Goal: Task Accomplishment & Management: Use online tool/utility

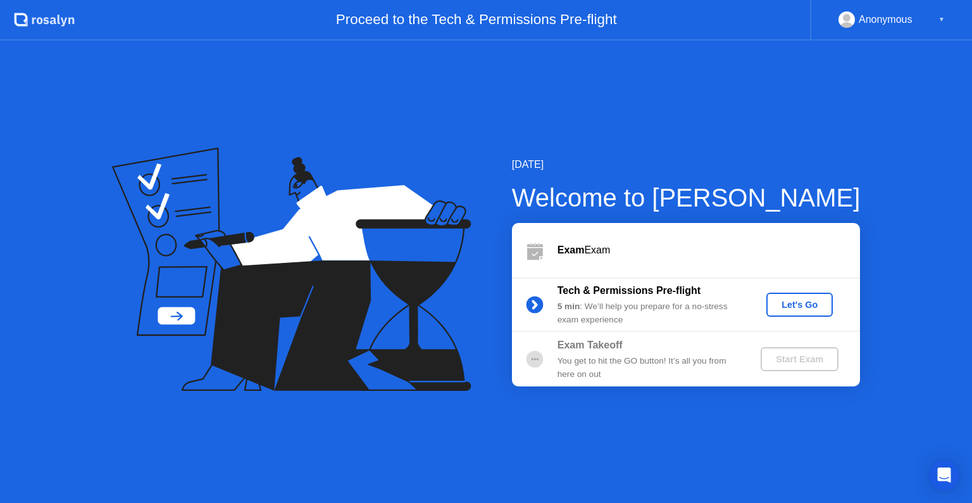
click at [799, 305] on div "Let's Go" at bounding box center [800, 304] width 56 height 10
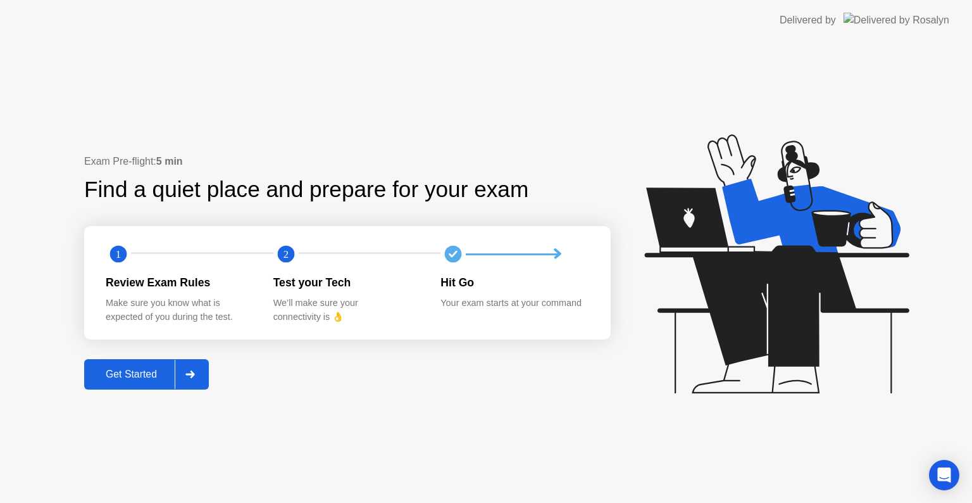
click at [123, 378] on div "Get Started" at bounding box center [131, 373] width 87 height 11
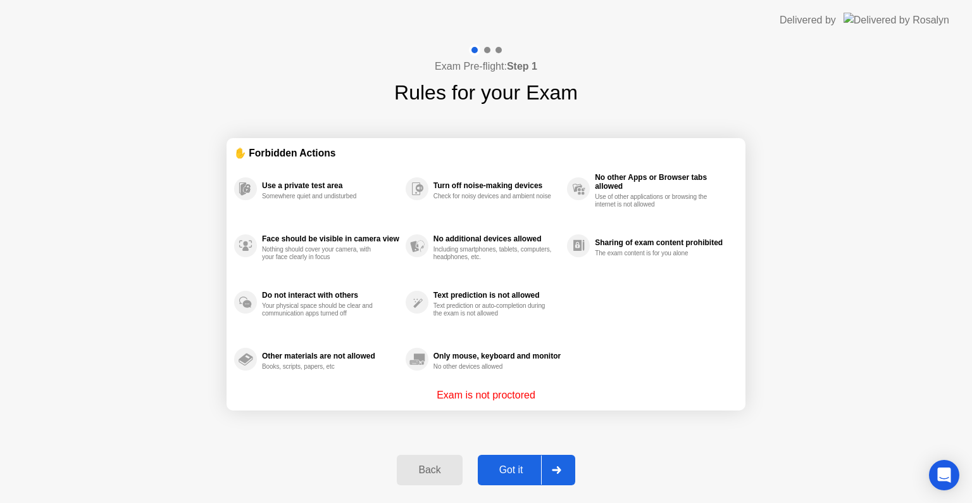
click at [508, 469] on div "Got it" at bounding box center [511, 469] width 59 height 11
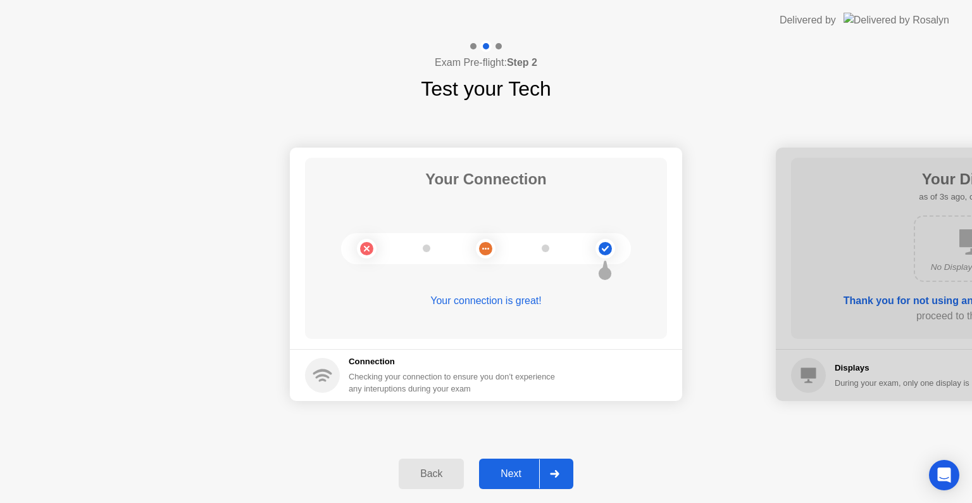
click at [508, 470] on div "Next" at bounding box center [511, 473] width 56 height 11
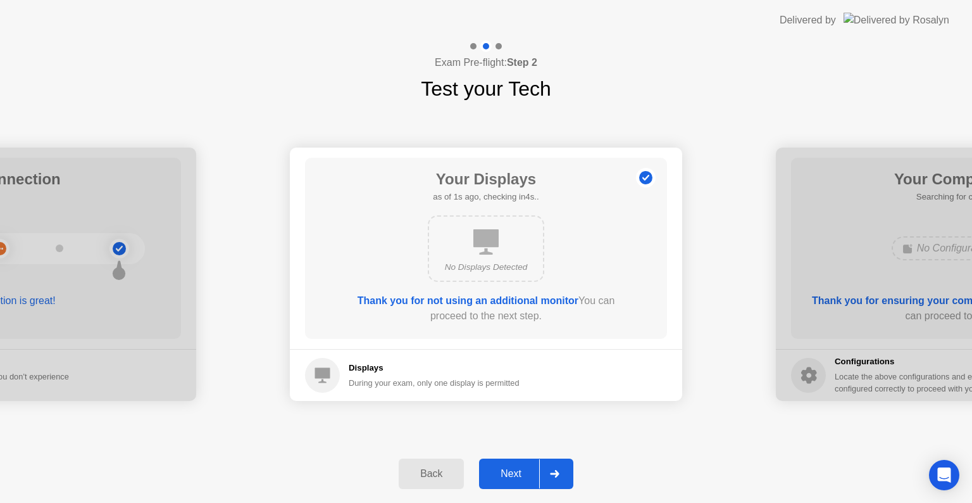
click at [509, 470] on div "Next" at bounding box center [511, 473] width 56 height 11
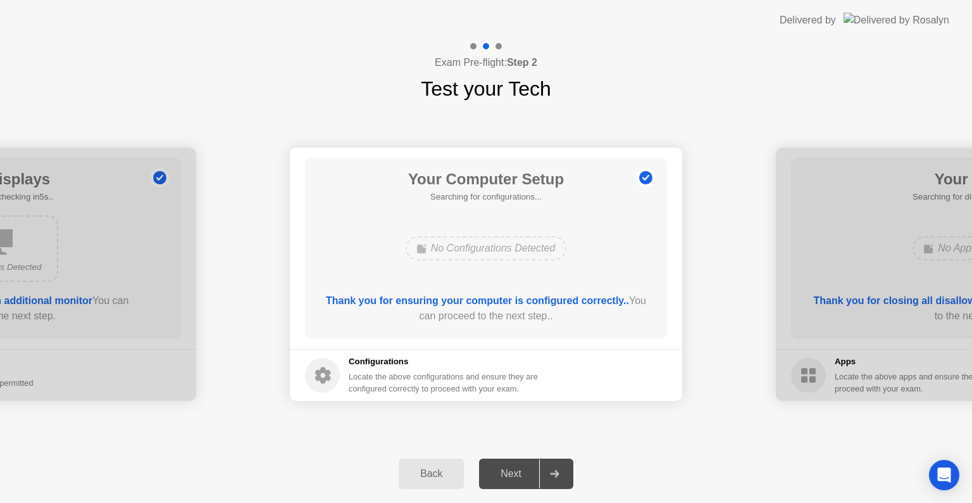
click at [509, 470] on div "Next" at bounding box center [511, 473] width 56 height 11
click at [493, 468] on div "Next" at bounding box center [511, 473] width 56 height 11
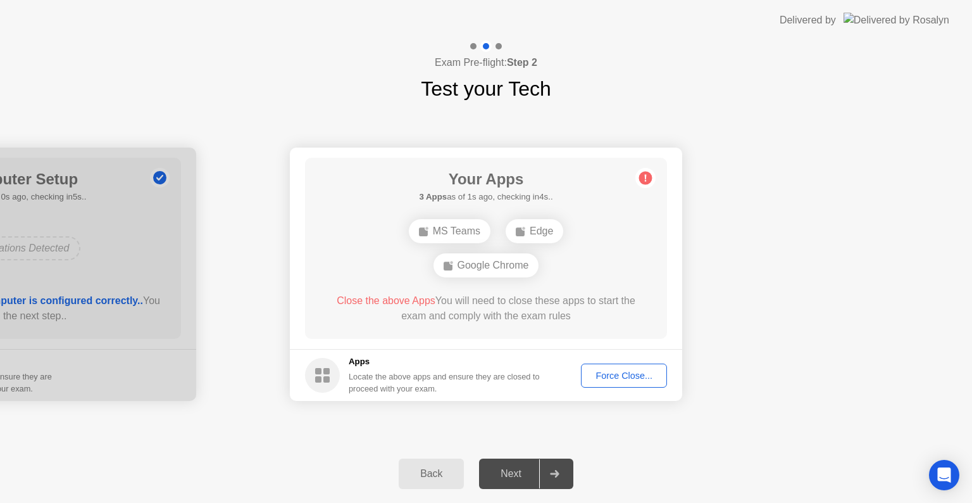
click at [609, 377] on div "Force Close..." at bounding box center [623, 375] width 77 height 10
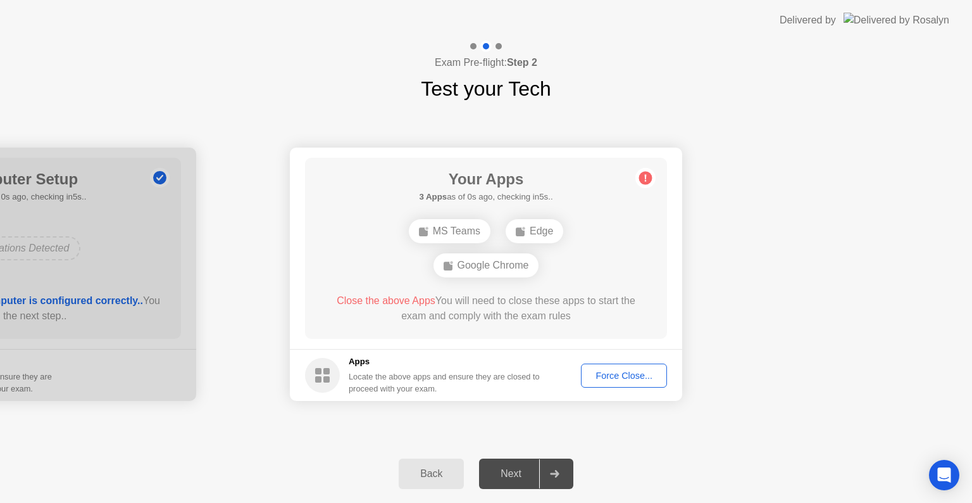
click at [613, 376] on div "Force Close..." at bounding box center [623, 375] width 77 height 10
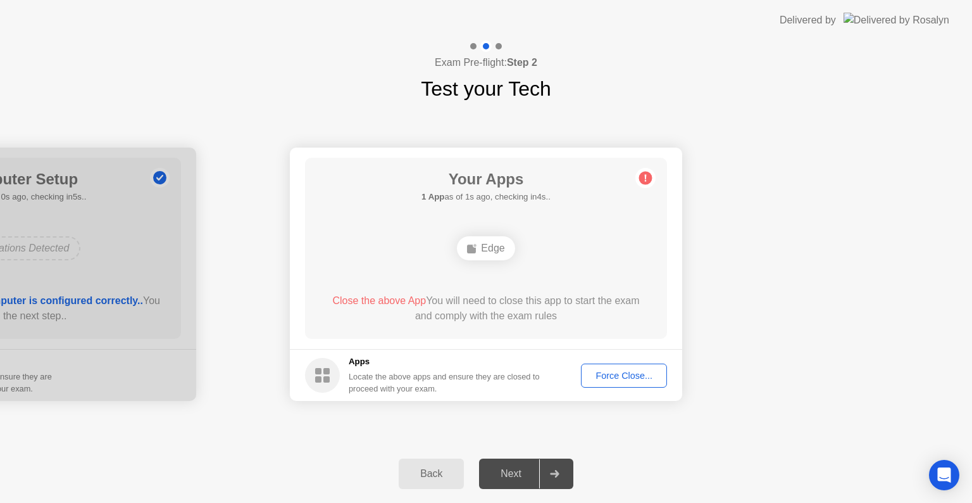
click at [430, 475] on div "Back" at bounding box center [432, 473] width 58 height 11
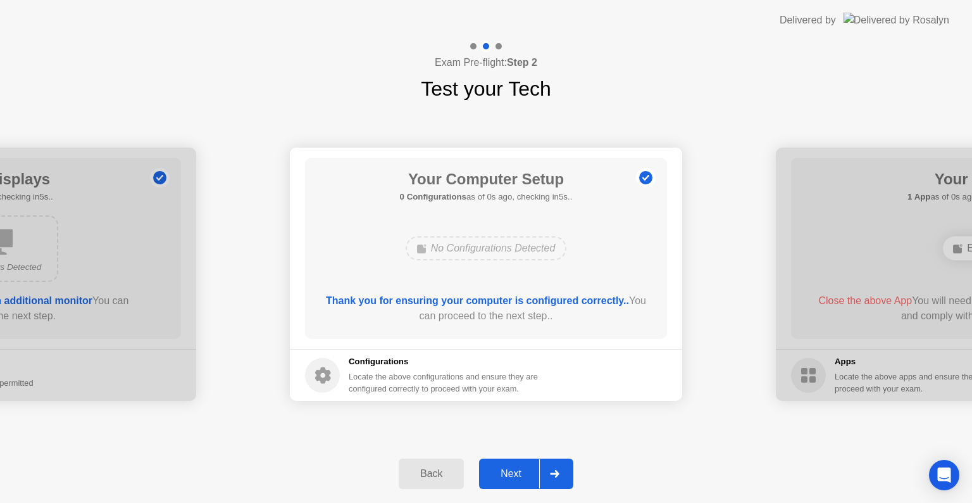
click at [488, 468] on div "Next" at bounding box center [511, 473] width 56 height 11
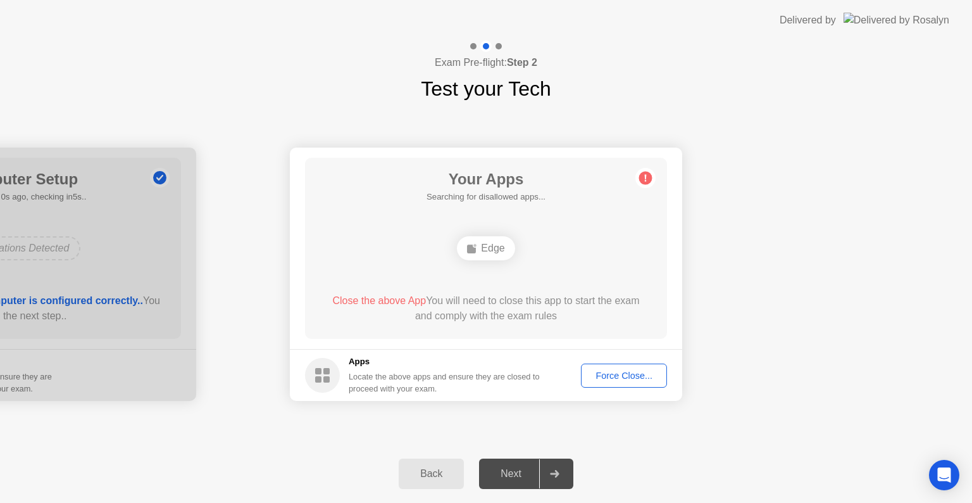
drag, startPoint x: 475, startPoint y: 223, endPoint x: 484, endPoint y: 245, distance: 23.3
click at [478, 228] on div "Your Apps Searching for disallowed apps... Edge Close the above App You will ne…" at bounding box center [486, 248] width 362 height 181
click at [485, 246] on div "Edge" at bounding box center [486, 248] width 58 height 24
click at [608, 372] on div "Force Close..." at bounding box center [623, 375] width 77 height 10
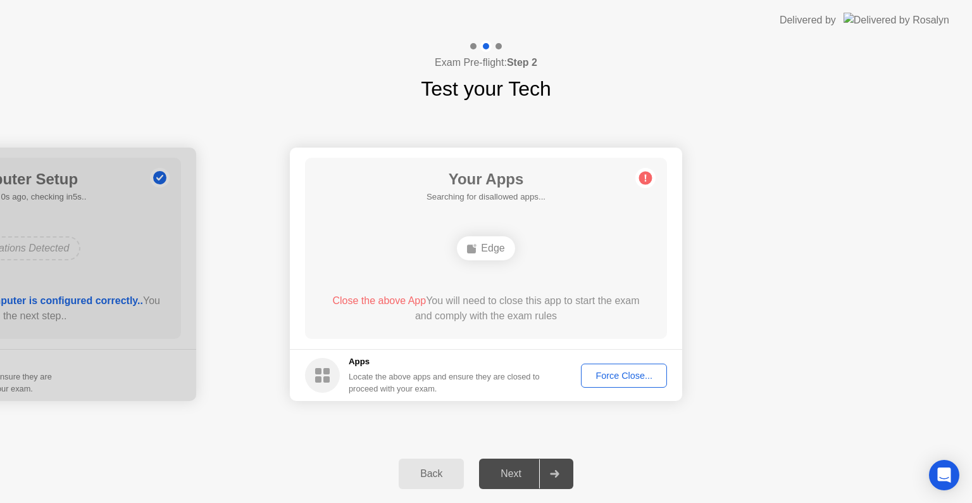
click at [437, 475] on div "Back" at bounding box center [432, 473] width 58 height 11
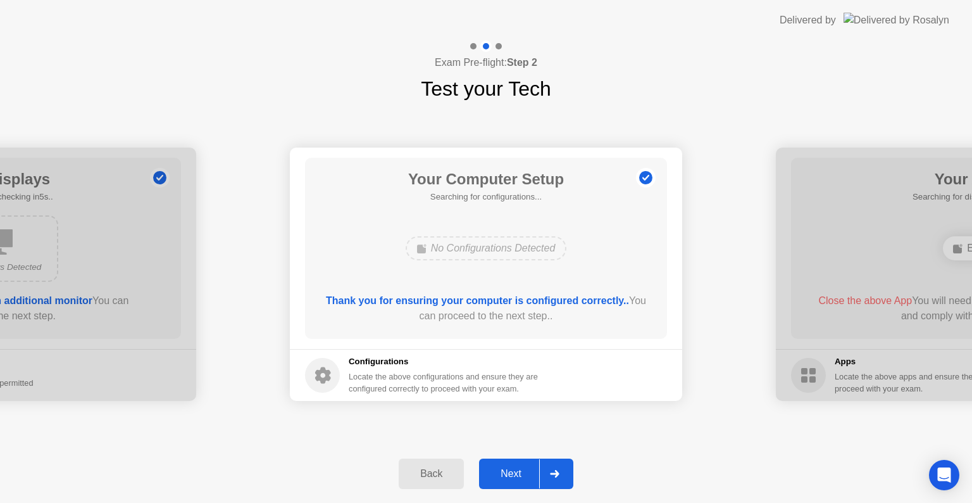
click at [499, 475] on div "Next" at bounding box center [511, 473] width 56 height 11
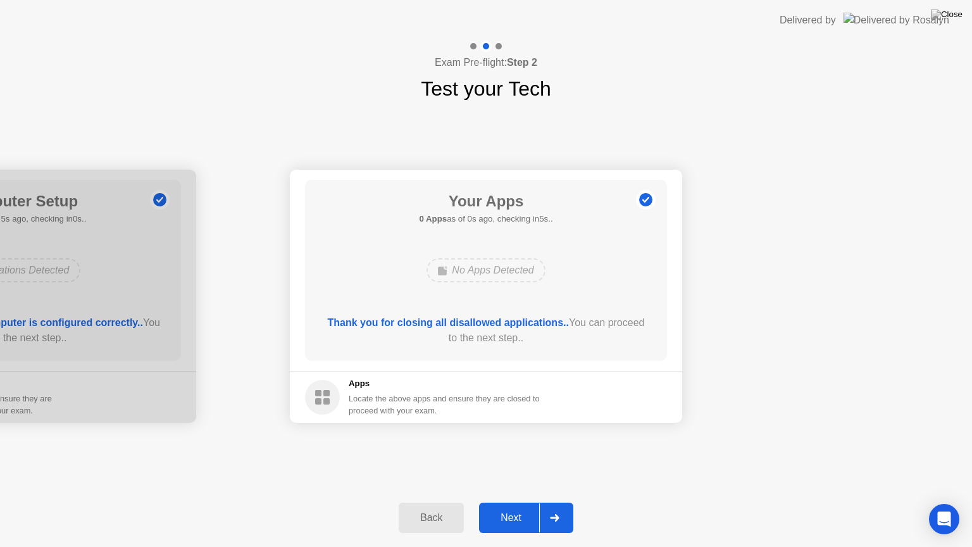
click at [435, 41] on div "Exam Pre-flight: Step 2 Test your Tech" at bounding box center [486, 72] width 972 height 63
click at [440, 502] on button "Back" at bounding box center [431, 518] width 65 height 30
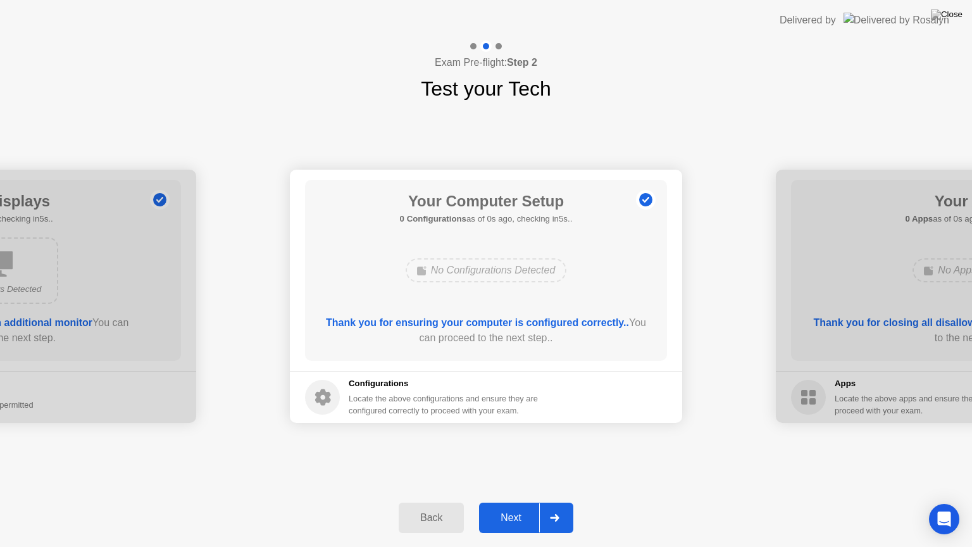
click at [513, 502] on div "Next" at bounding box center [511, 517] width 56 height 11
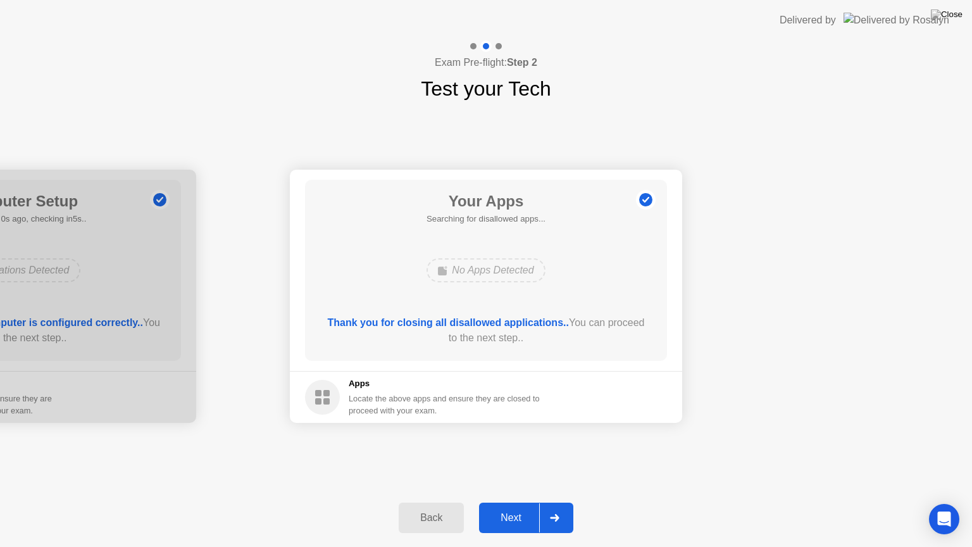
click at [506, 502] on div "Next" at bounding box center [511, 517] width 56 height 11
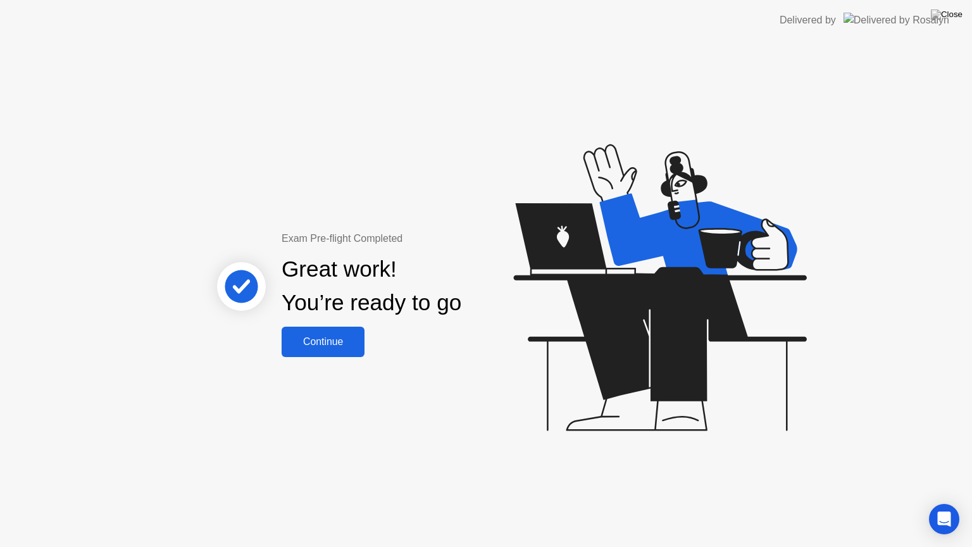
click at [343, 339] on div "Continue" at bounding box center [322, 341] width 75 height 11
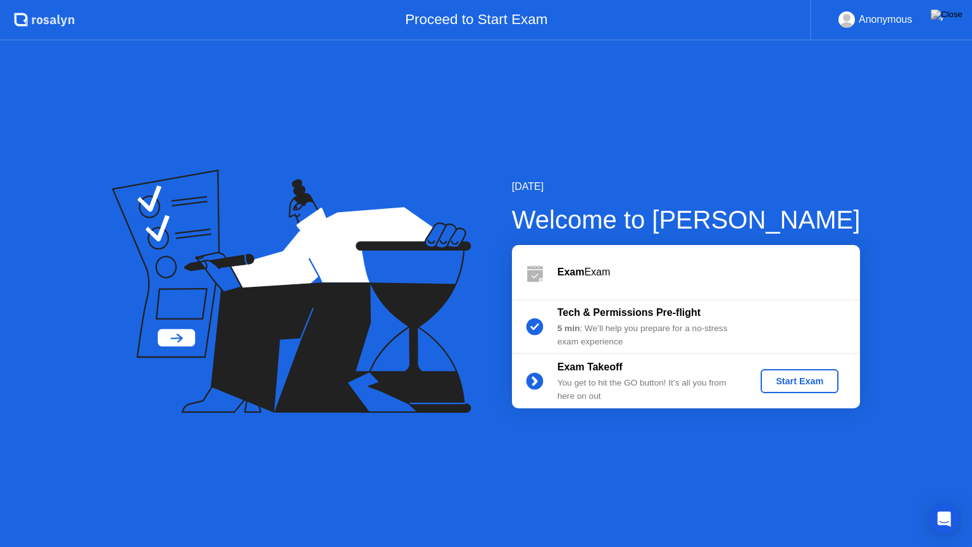
click at [800, 377] on div "Start Exam" at bounding box center [800, 381] width 68 height 10
